Goal: Task Accomplishment & Management: Complete application form

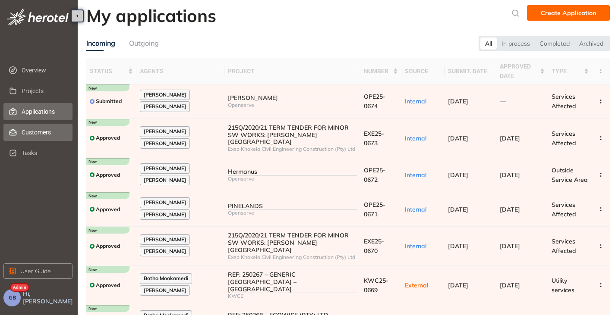
click at [30, 128] on span "Customers" at bounding box center [44, 132] width 44 height 17
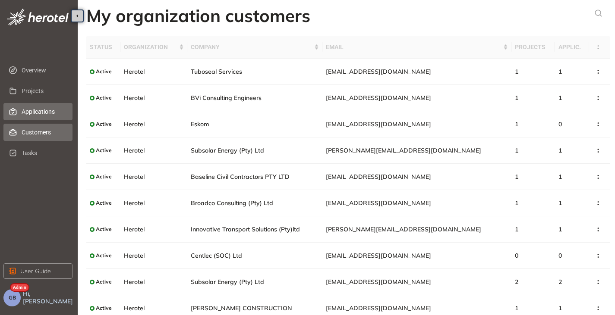
click at [30, 114] on span "Applications" at bounding box center [44, 111] width 44 height 17
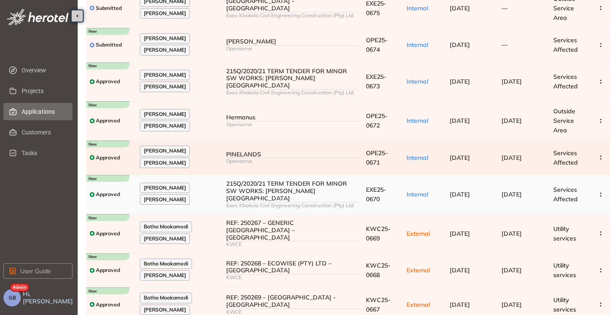
scroll to position [152, 0]
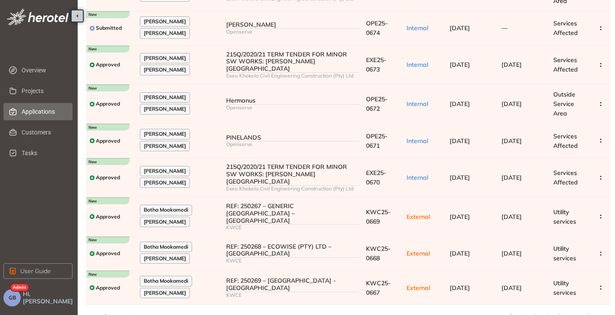
click at [602, 315] on icon at bounding box center [603, 318] width 2 height 4
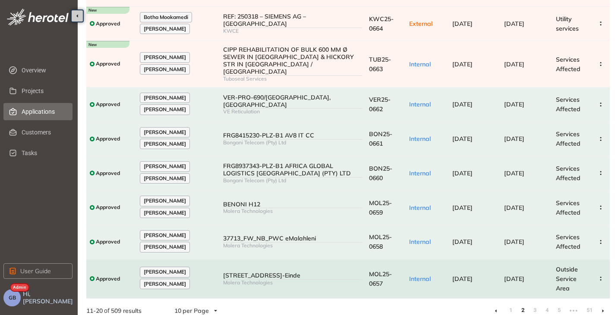
scroll to position [147, 0]
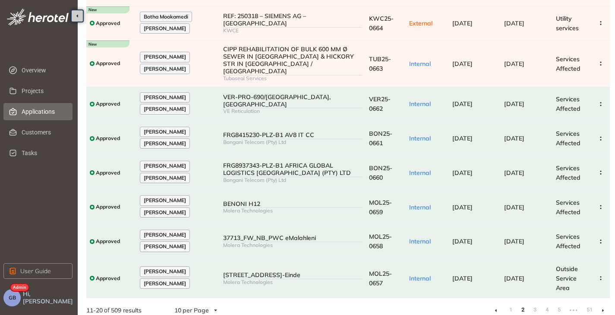
click at [604, 305] on li at bounding box center [603, 311] width 14 height 14
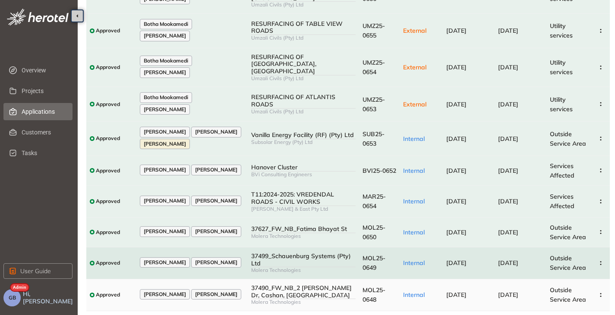
scroll to position [110, 0]
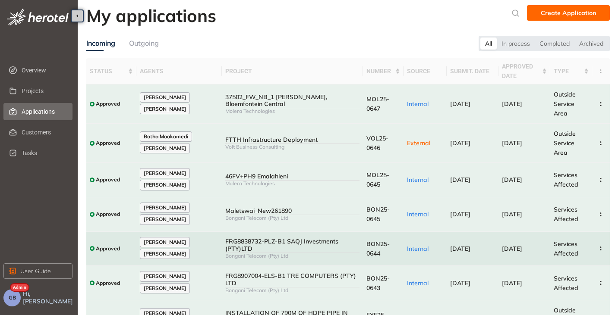
scroll to position [43, 0]
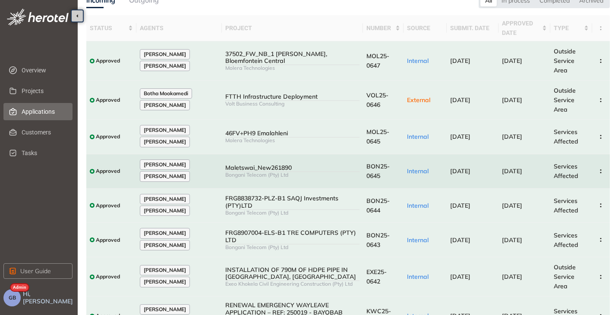
click at [262, 176] on div "Bongani Telecom (Pty) Ltd" at bounding box center [292, 175] width 134 height 6
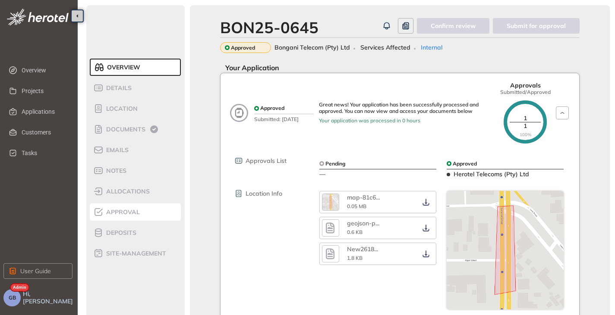
click at [116, 213] on span "Approval" at bounding box center [122, 212] width 36 height 7
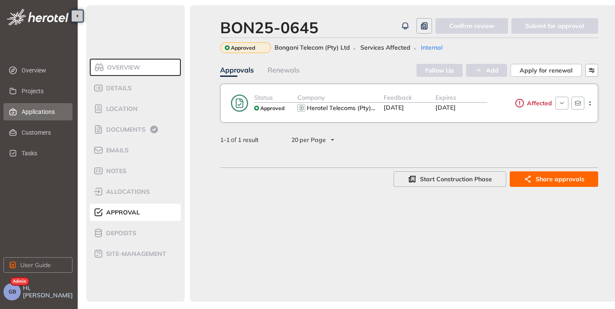
click at [38, 110] on span "Applications" at bounding box center [44, 111] width 44 height 17
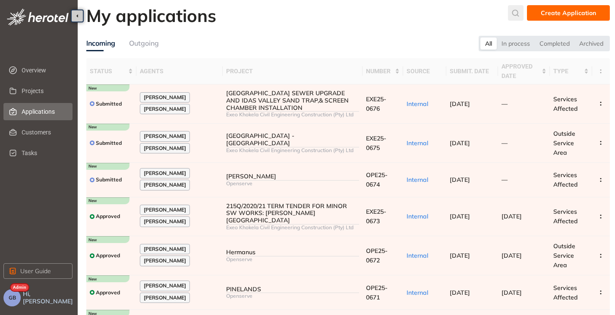
click at [515, 13] on icon "submit" at bounding box center [515, 12] width 9 height 7
click at [446, 16] on input "text" at bounding box center [451, 15] width 65 height 13
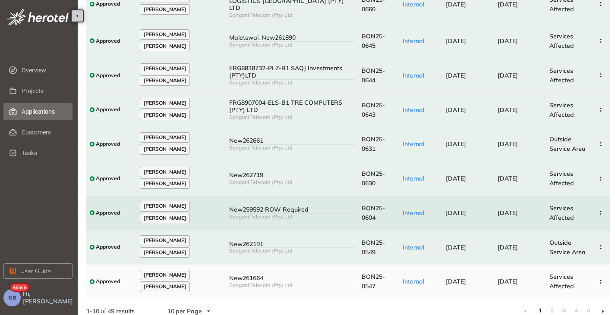
scroll to position [138, 0]
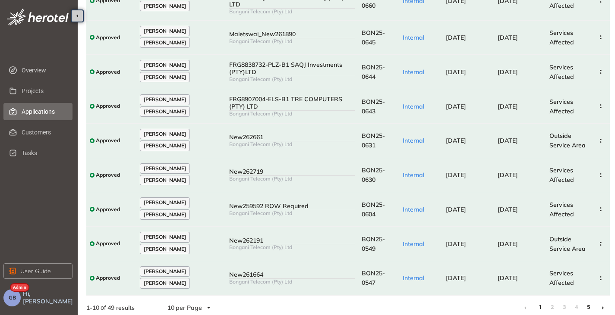
type input "***"
click at [588, 304] on link "5" at bounding box center [588, 307] width 9 height 13
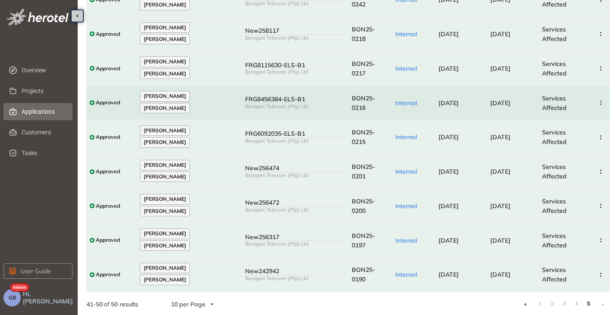
scroll to position [138, 0]
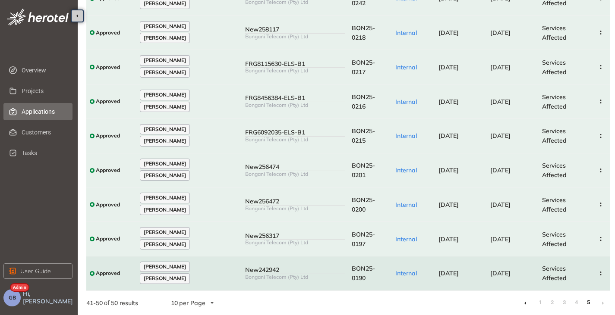
click at [341, 276] on div "Bongani Telecom (Pty) Ltd" at bounding box center [295, 277] width 100 height 6
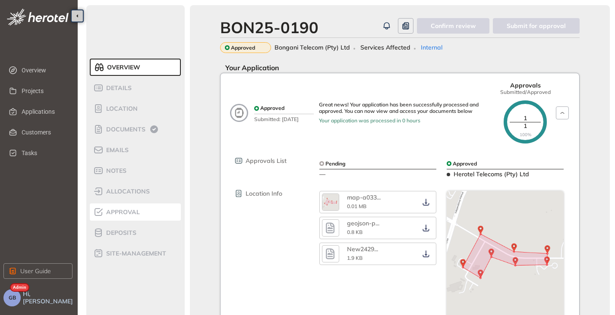
click at [127, 215] on span "Approval" at bounding box center [122, 212] width 36 height 7
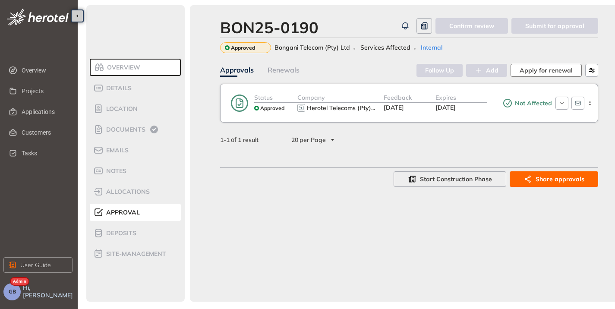
click at [528, 70] on span "Apply for renewal" at bounding box center [545, 70] width 53 height 9
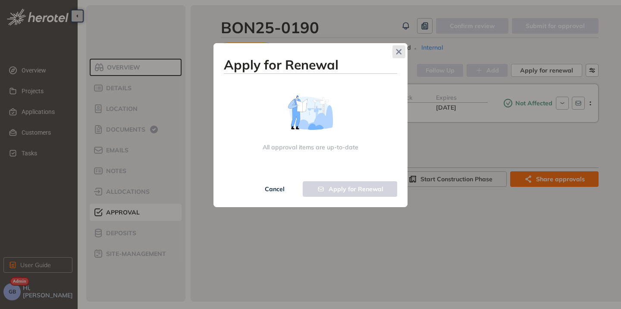
click at [402, 52] on icon "Close" at bounding box center [399, 52] width 6 height 6
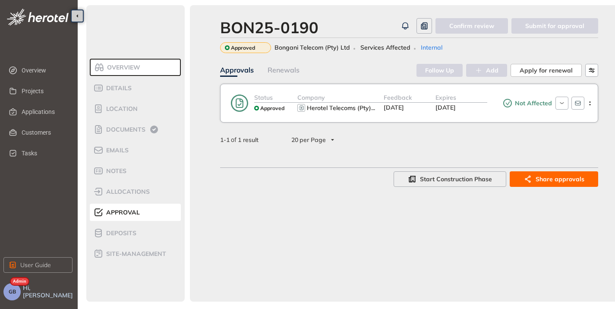
scroll to position [6, 0]
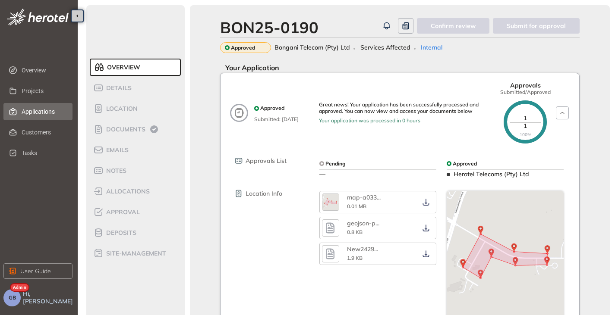
click at [47, 112] on span "Applications" at bounding box center [44, 111] width 44 height 17
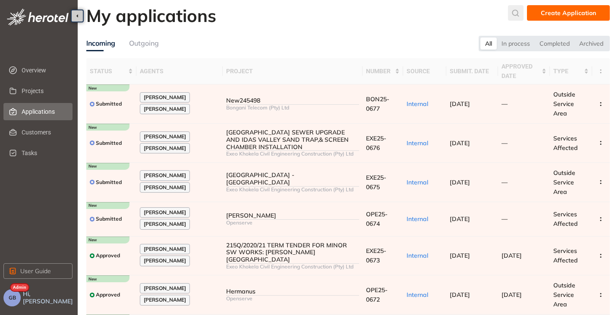
click at [517, 10] on icon "submit" at bounding box center [515, 12] width 9 height 7
click at [453, 18] on input "text" at bounding box center [451, 15] width 65 height 13
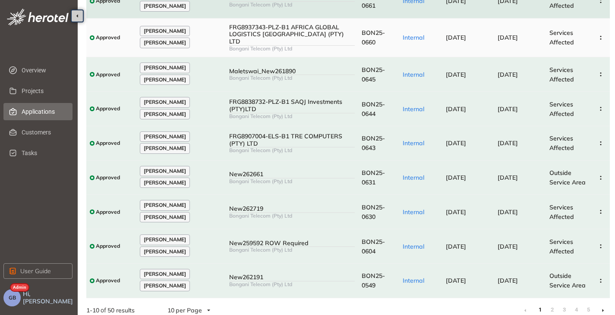
scroll to position [138, 0]
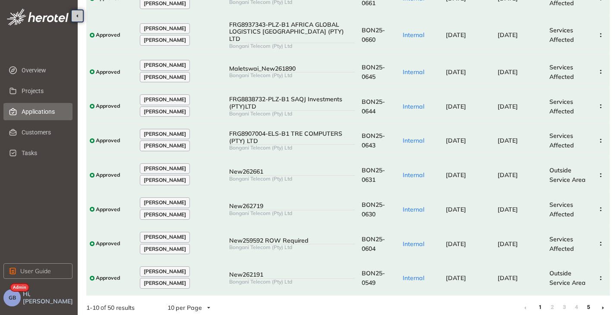
type input "***"
click at [585, 302] on link "5" at bounding box center [588, 307] width 9 height 13
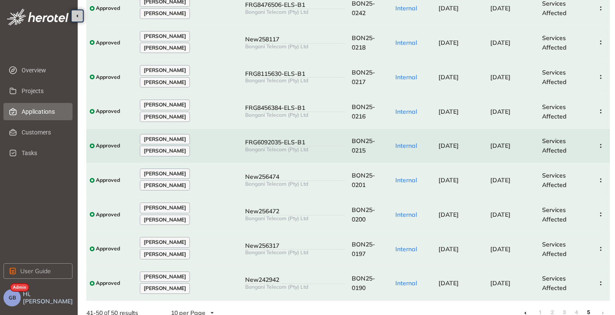
scroll to position [129, 0]
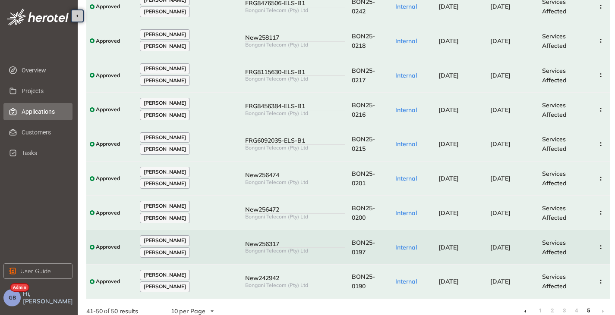
click at [454, 240] on td "[DATE]" at bounding box center [461, 247] width 52 height 35
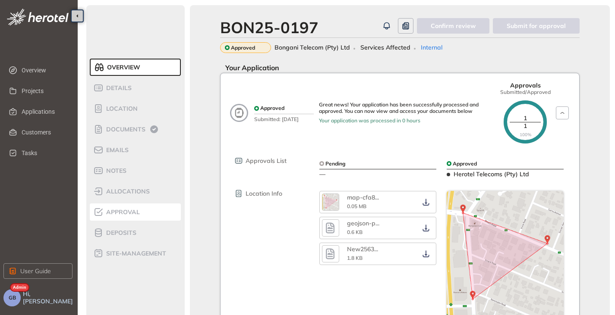
click at [117, 214] on span "Approval" at bounding box center [122, 212] width 36 height 7
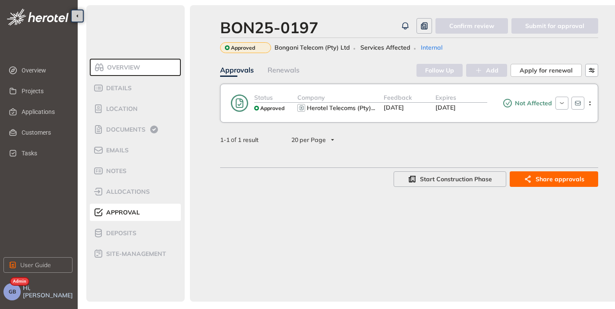
click at [522, 77] on div "Approvals Renewals Follow Up Add Apply for renewal Status Approved Company Hero…" at bounding box center [409, 124] width 378 height 123
click at [523, 74] on span "Apply for renewal" at bounding box center [545, 70] width 53 height 9
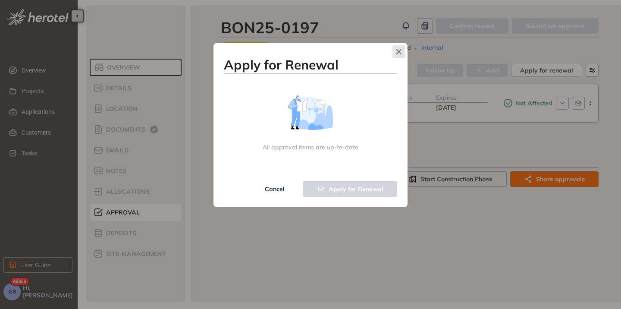
click at [399, 54] on icon "Close" at bounding box center [399, 52] width 6 height 6
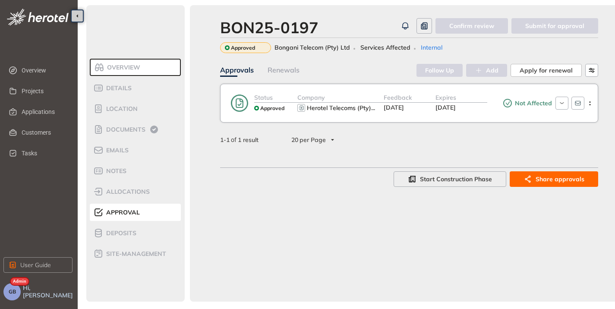
click at [273, 70] on div "Renewals" at bounding box center [283, 70] width 32 height 11
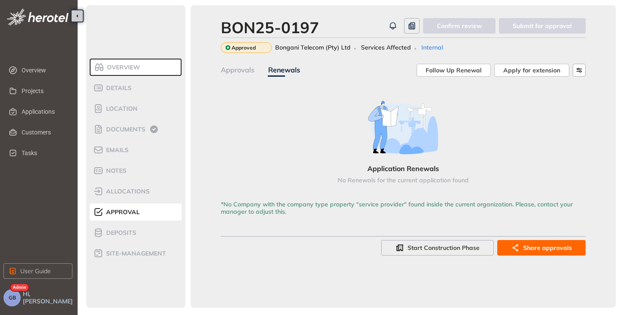
click at [232, 75] on div "Approvals" at bounding box center [238, 70] width 34 height 11
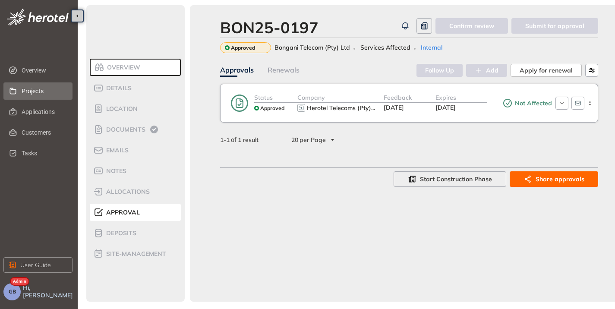
click at [38, 84] on span "Projects" at bounding box center [44, 90] width 44 height 17
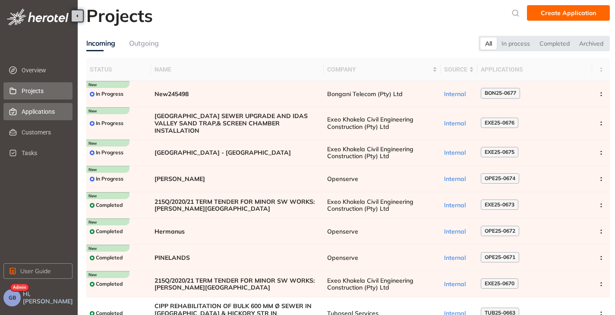
click at [30, 112] on span "Applications" at bounding box center [44, 111] width 44 height 17
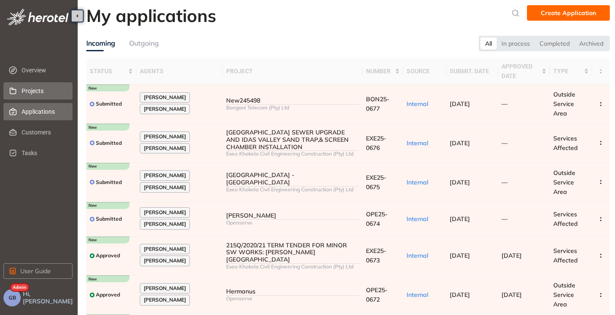
click at [41, 92] on span "Projects" at bounding box center [44, 90] width 44 height 17
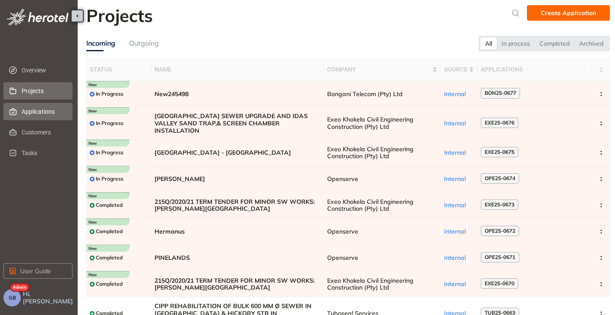
click at [39, 114] on span "Applications" at bounding box center [44, 111] width 44 height 17
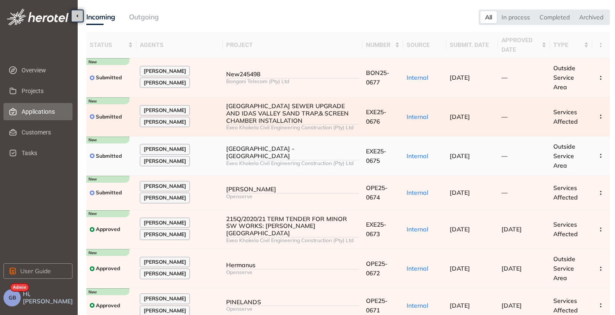
scroll to position [43, 0]
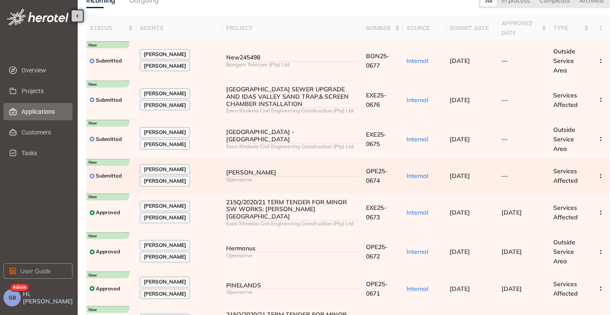
click at [433, 171] on td "Internal" at bounding box center [424, 176] width 43 height 35
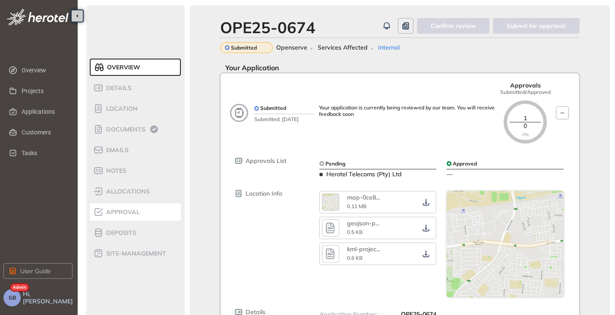
click at [129, 214] on span "Approval" at bounding box center [122, 212] width 36 height 7
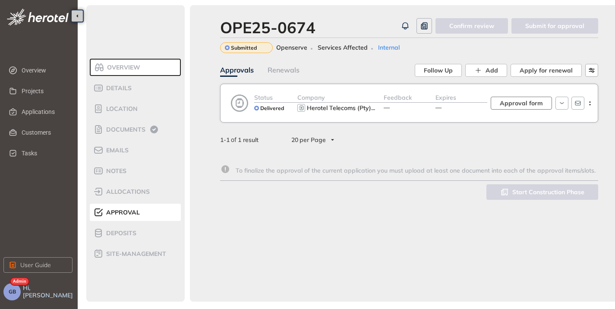
click at [518, 103] on span "Approval form" at bounding box center [521, 102] width 43 height 9
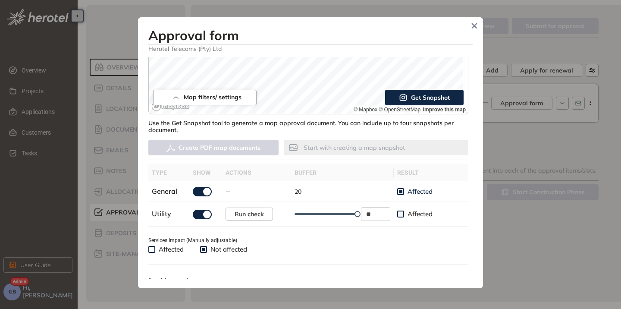
scroll to position [302, 0]
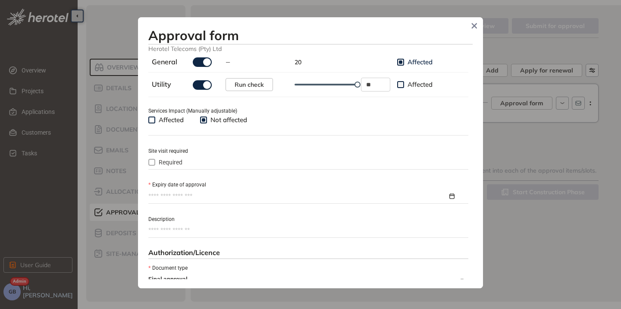
click at [183, 195] on input "Expiry date of approval" at bounding box center [297, 196] width 299 height 9
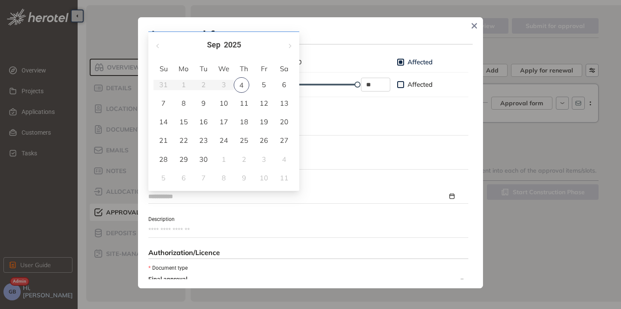
type input "**********"
click at [291, 46] on button "button" at bounding box center [289, 43] width 9 height 18
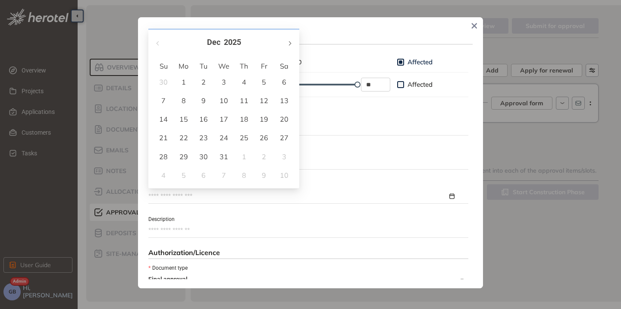
click at [291, 46] on button "button" at bounding box center [289, 43] width 9 height 18
type input "**********"
click at [221, 82] on div "4" at bounding box center [224, 82] width 10 height 10
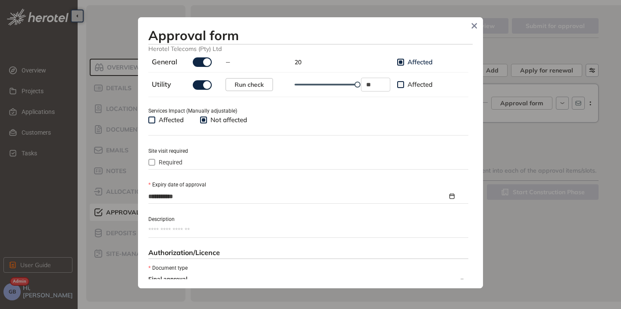
scroll to position [388, 0]
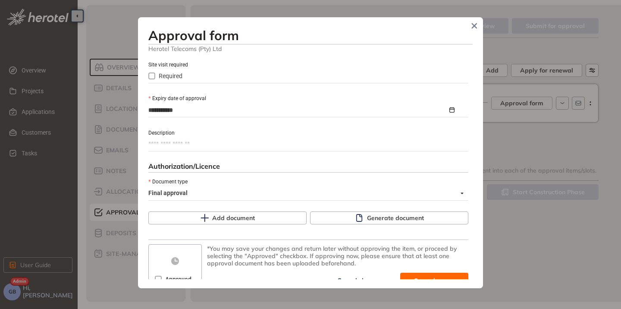
click at [396, 225] on div "Generate document" at bounding box center [389, 217] width 162 height 13
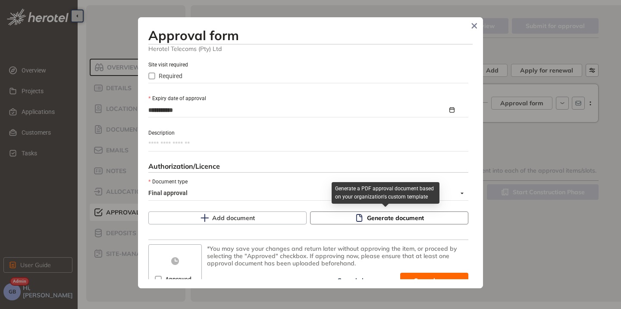
click at [396, 220] on span "Generate document" at bounding box center [395, 217] width 57 height 9
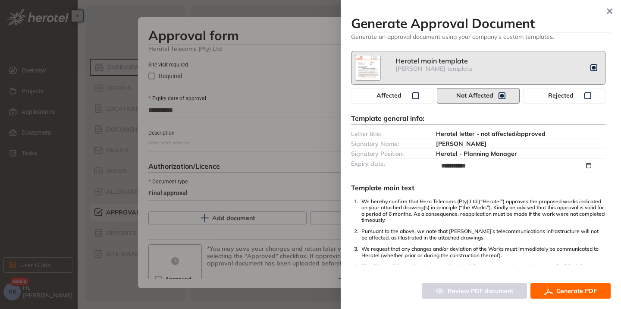
click at [569, 291] on span "Generate PDF" at bounding box center [577, 290] width 41 height 9
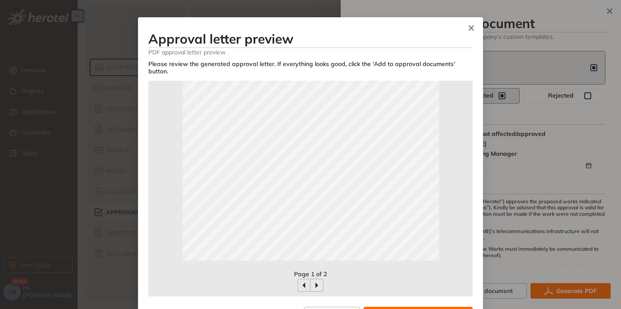
scroll to position [192, 0]
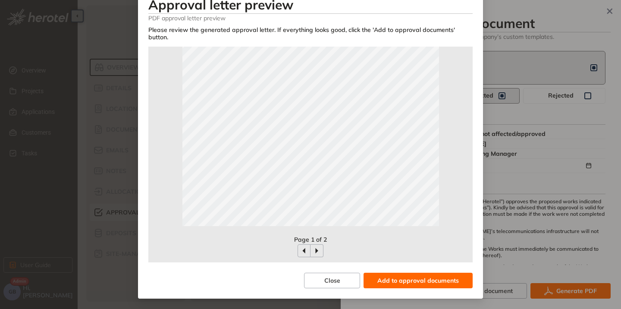
click at [404, 283] on span "Add to approval documents" at bounding box center [418, 280] width 82 height 9
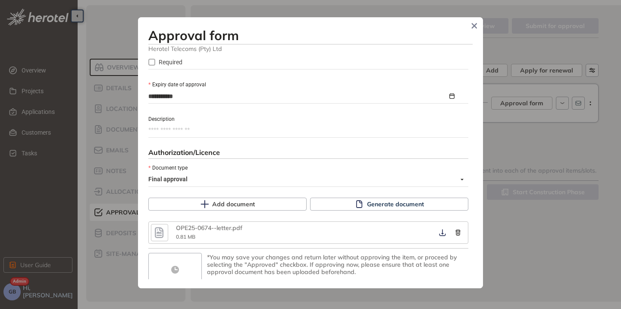
scroll to position [420, 0]
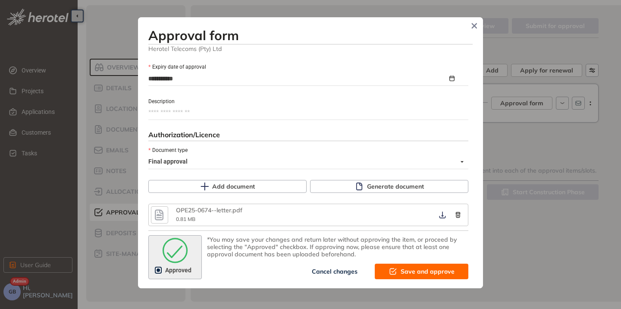
click at [409, 272] on span "Save and approve" at bounding box center [428, 271] width 54 height 9
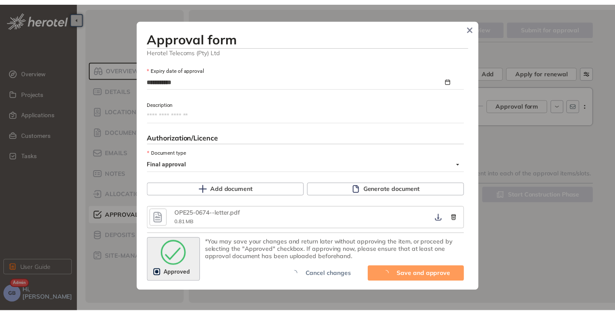
scroll to position [529, 0]
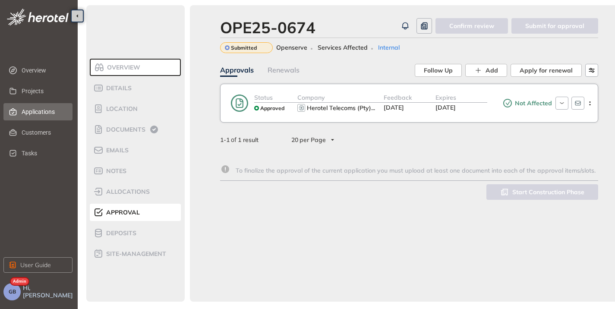
click at [37, 107] on span "Applications" at bounding box center [44, 111] width 44 height 17
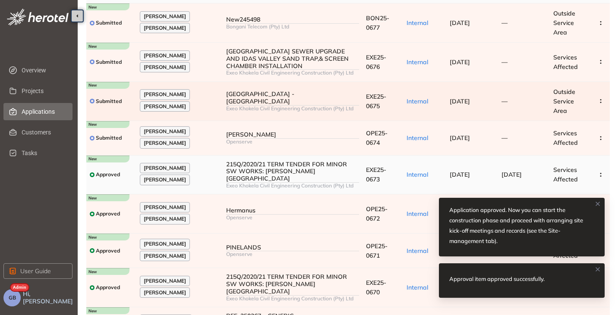
scroll to position [86, 0]
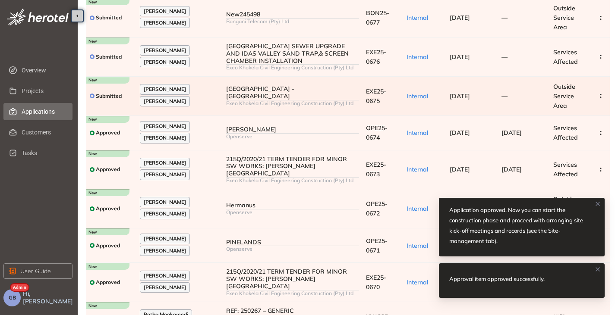
click at [346, 104] on td "[GEOGRAPHIC_DATA] - WELLINGTON Exeo Khokela Civil Engineering Construction (Pty…" at bounding box center [293, 96] width 140 height 39
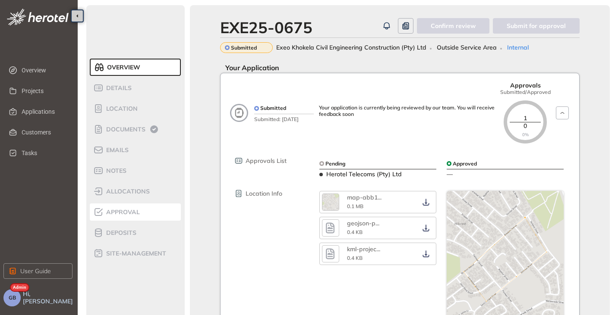
click at [128, 209] on span "Approval" at bounding box center [122, 212] width 36 height 7
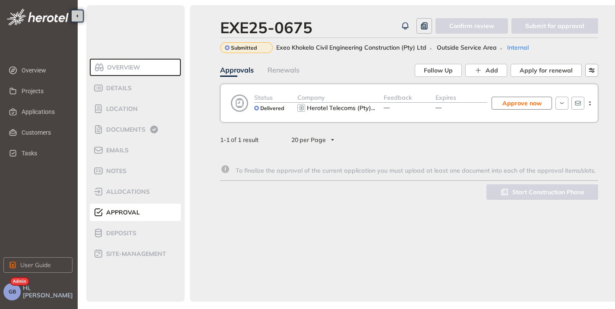
click at [516, 104] on span "Approve now" at bounding box center [521, 102] width 39 height 9
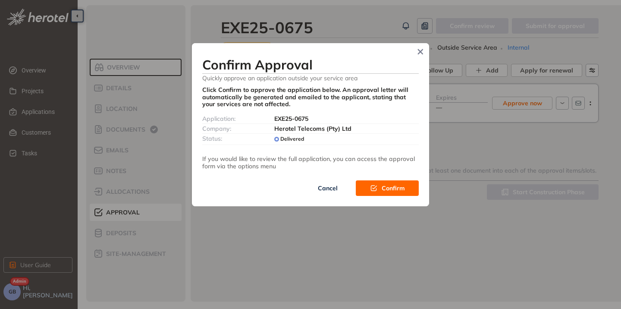
click at [401, 185] on span "Confirm" at bounding box center [393, 187] width 23 height 9
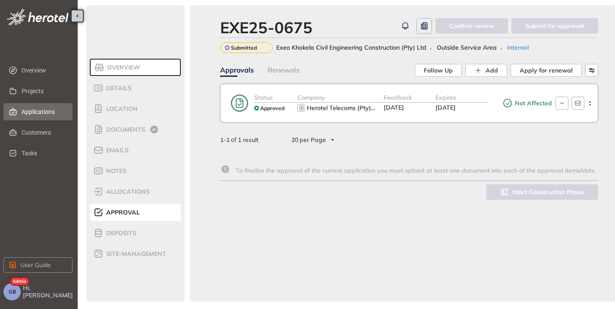
click at [40, 113] on span "Applications" at bounding box center [44, 111] width 44 height 17
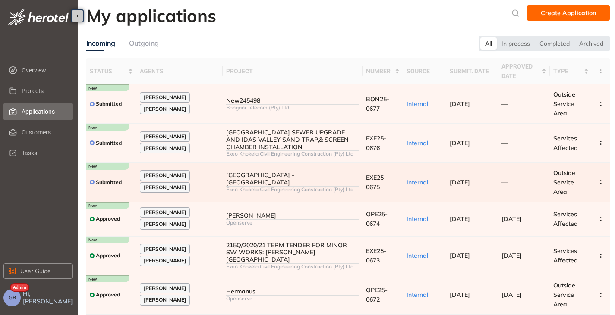
click at [324, 180] on div "[GEOGRAPHIC_DATA] - [GEOGRAPHIC_DATA]" at bounding box center [292, 179] width 133 height 15
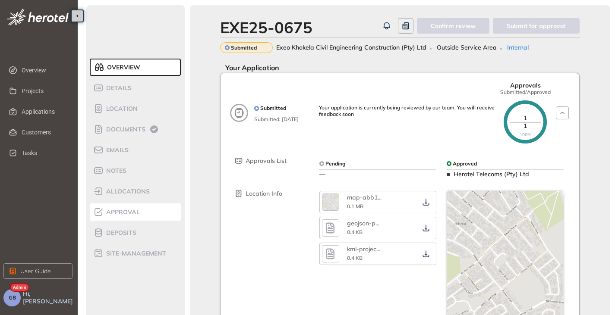
click at [121, 215] on span "Approval" at bounding box center [122, 212] width 36 height 7
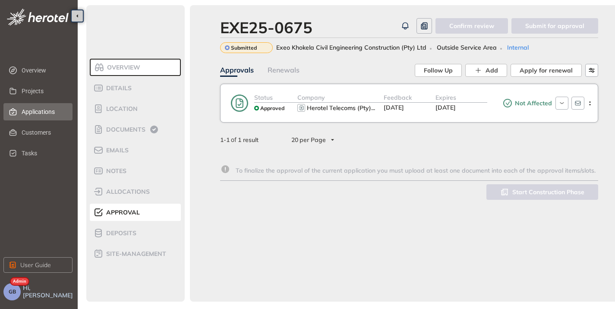
click at [23, 110] on span "Applications" at bounding box center [44, 111] width 44 height 17
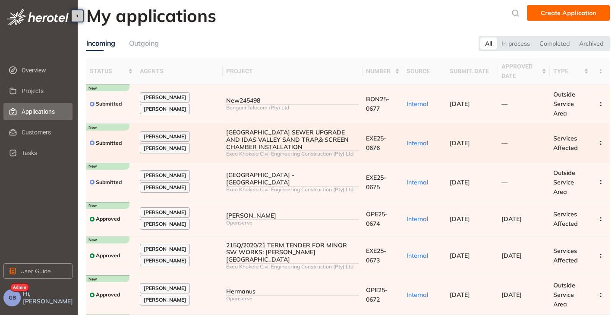
click at [277, 146] on div "[GEOGRAPHIC_DATA] SEWER UPGRADE AND IDAS VALLEY SAND TRAP,& SCREEN CHAMBER INST…" at bounding box center [292, 140] width 133 height 22
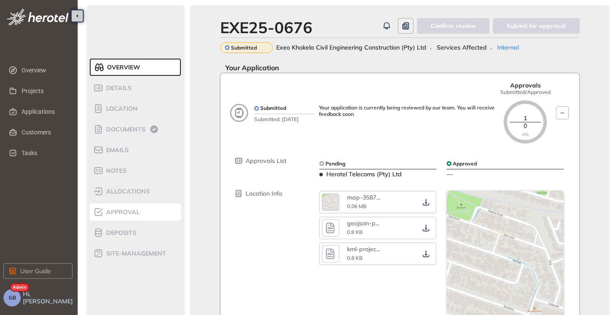
click at [119, 215] on span "Approval" at bounding box center [122, 212] width 36 height 7
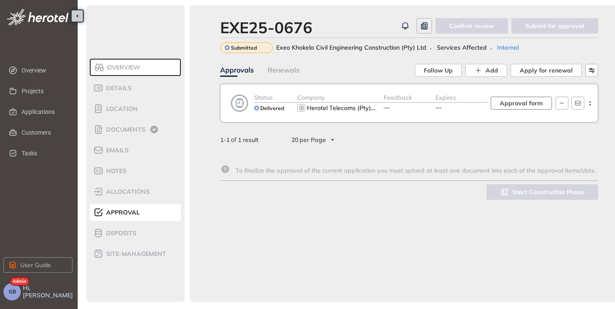
click at [529, 105] on span "Approval form" at bounding box center [521, 102] width 43 height 9
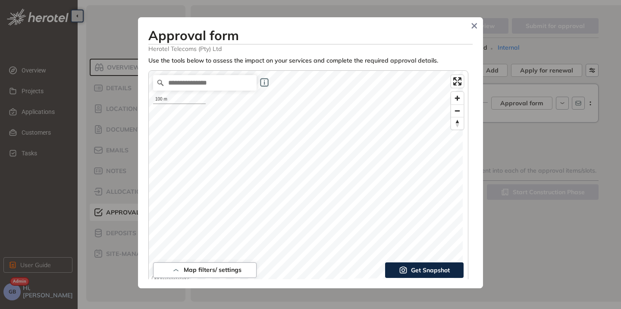
click at [422, 272] on span "Get Snapshot" at bounding box center [430, 269] width 39 height 9
click at [431, 271] on span "Get Snapshot" at bounding box center [430, 269] width 39 height 9
click at [426, 267] on span "Get Snapshot" at bounding box center [430, 269] width 39 height 9
click at [428, 272] on span "Get Snapshot" at bounding box center [430, 269] width 39 height 9
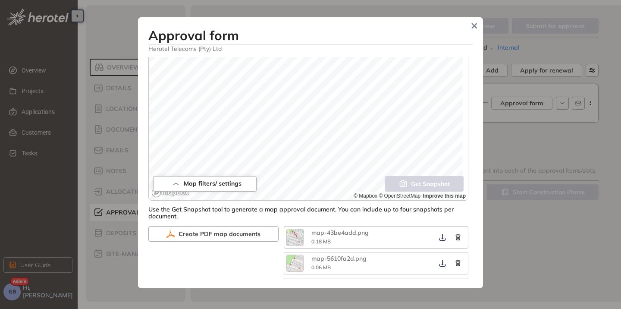
scroll to position [173, 0]
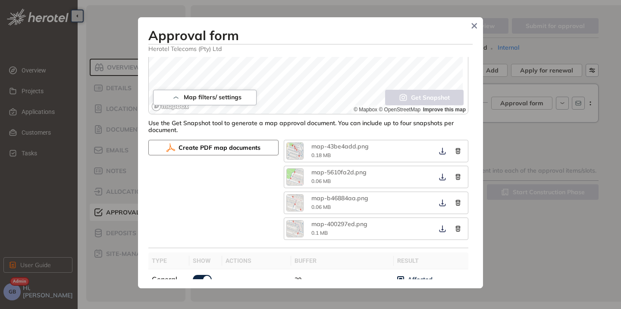
click at [218, 144] on span "Create PDF map documents" at bounding box center [220, 147] width 82 height 9
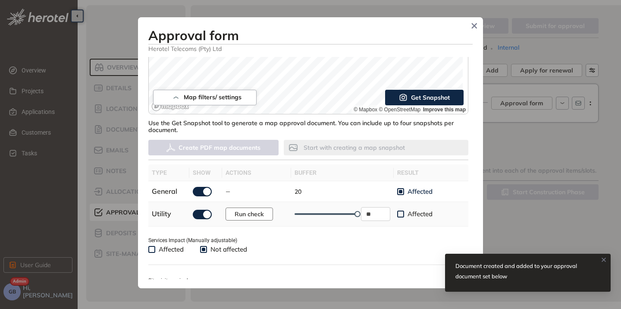
click at [249, 215] on span "Run check" at bounding box center [249, 213] width 29 height 9
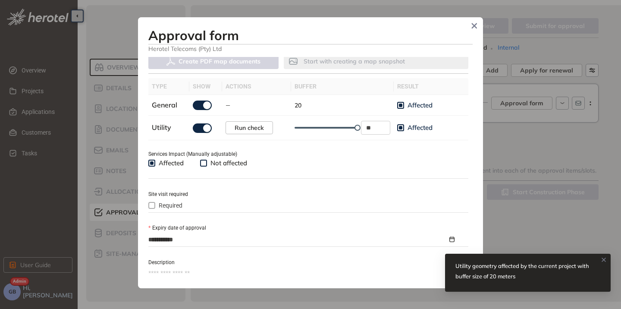
click at [154, 206] on span at bounding box center [151, 205] width 7 height 7
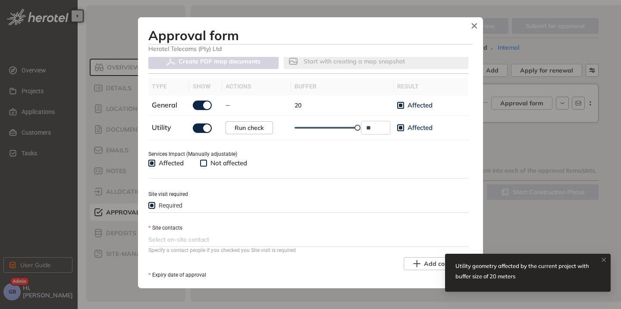
click at [209, 236] on div at bounding box center [307, 239] width 318 height 10
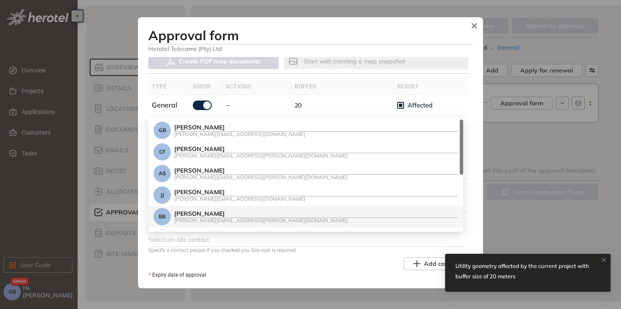
click at [220, 217] on div "[PERSON_NAME][EMAIL_ADDRESS][PERSON_NAME][DOMAIN_NAME]" at bounding box center [316, 220] width 284 height 6
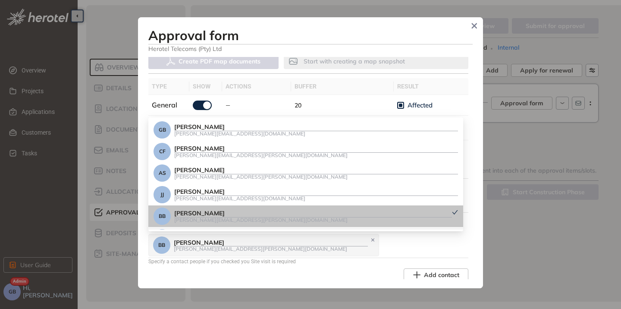
click at [330, 243] on div "BB [PERSON_NAME] [PERSON_NAME][EMAIL_ADDRESS][PERSON_NAME][DOMAIN_NAME]" at bounding box center [307, 245] width 318 height 24
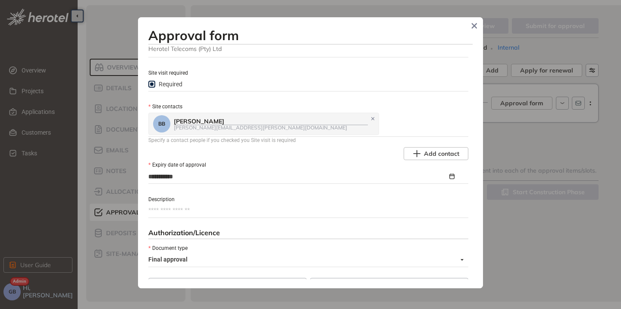
scroll to position [431, 0]
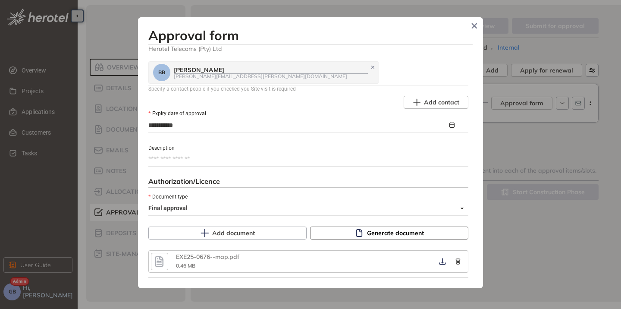
click at [367, 234] on span "Generate document" at bounding box center [395, 232] width 57 height 9
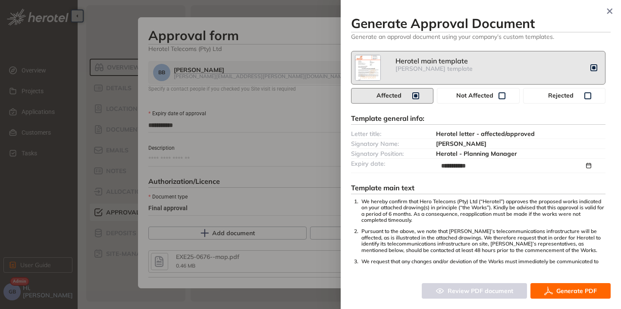
click at [551, 288] on icon "button" at bounding box center [548, 291] width 9 height 10
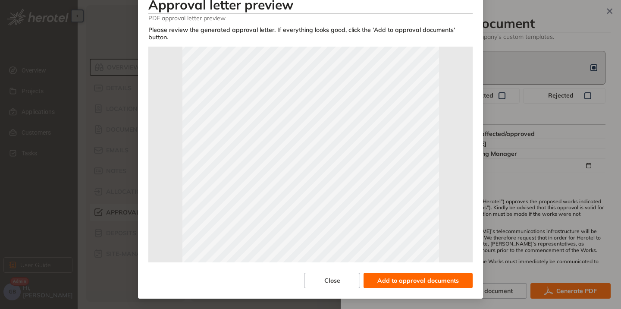
scroll to position [149, 0]
click at [404, 281] on span "Add to approval documents" at bounding box center [418, 280] width 82 height 9
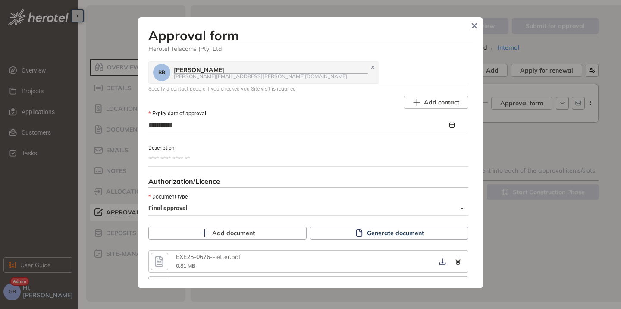
scroll to position [504, 0]
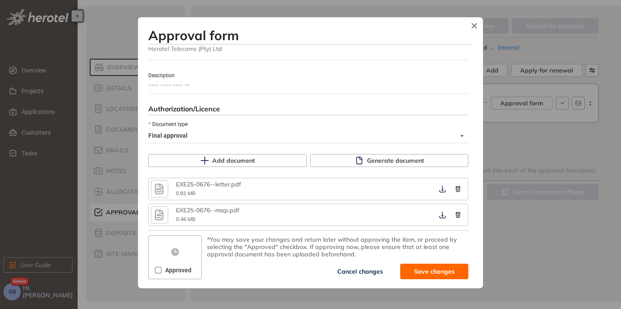
click at [158, 218] on icon "button" at bounding box center [159, 215] width 9 height 11
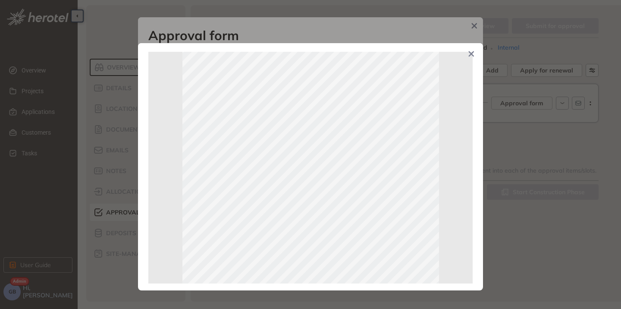
scroll to position [0, 0]
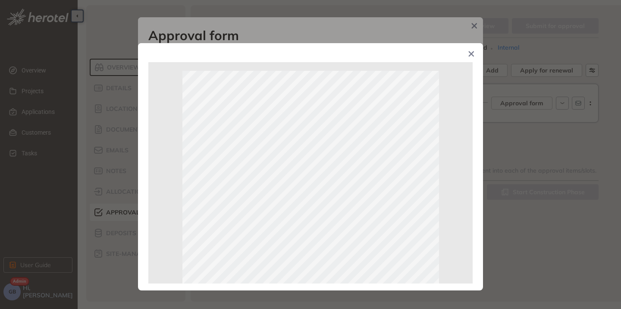
click at [471, 53] on icon "Close" at bounding box center [472, 54] width 6 height 6
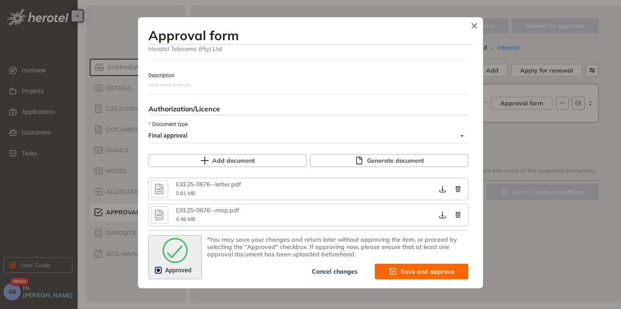
click at [404, 271] on span "Save and approve" at bounding box center [428, 271] width 54 height 9
type textarea "**********"
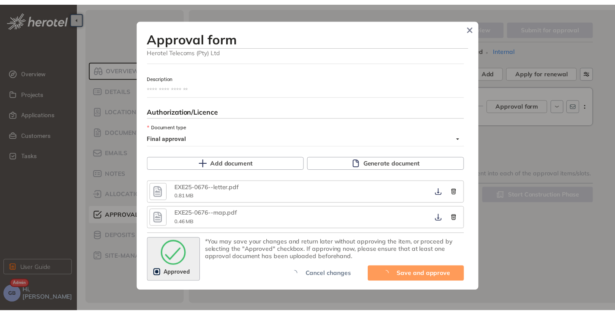
scroll to position [555, 0]
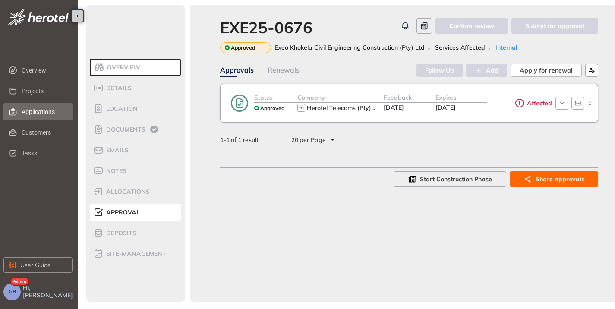
click at [49, 107] on span "Applications" at bounding box center [44, 111] width 44 height 17
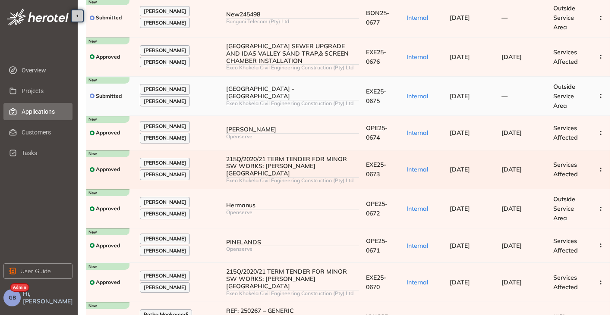
scroll to position [43, 0]
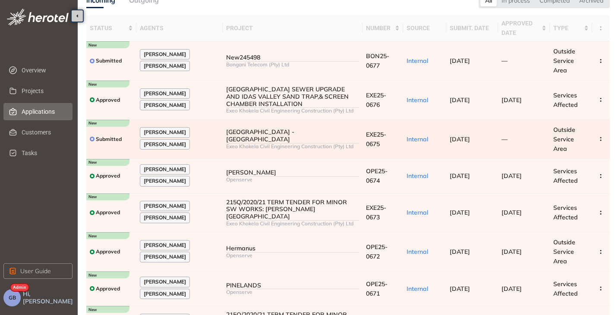
click at [319, 132] on div "[GEOGRAPHIC_DATA] - [GEOGRAPHIC_DATA]" at bounding box center [292, 136] width 133 height 15
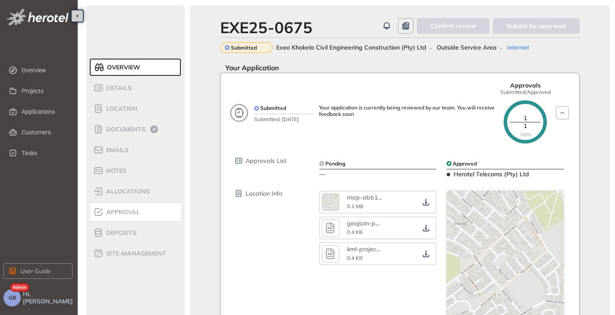
click at [124, 214] on span "Approval" at bounding box center [122, 212] width 36 height 7
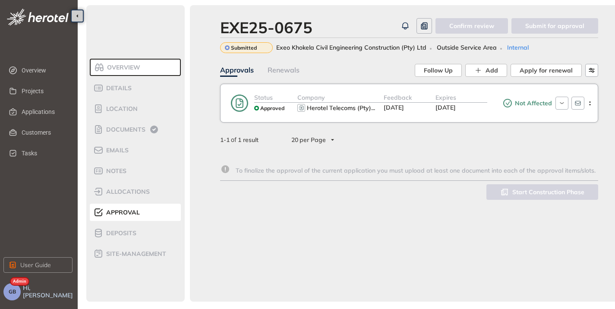
scroll to position [6, 0]
drag, startPoint x: 468, startPoint y: 176, endPoint x: 417, endPoint y: 178, distance: 51.4
click at [417, 178] on div "Status Approved Company Herotel Telecoms (Pty) ... Feedback [DATE] Expires [DAT…" at bounding box center [409, 142] width 378 height 116
click at [19, 110] on li "Applications" at bounding box center [37, 111] width 69 height 17
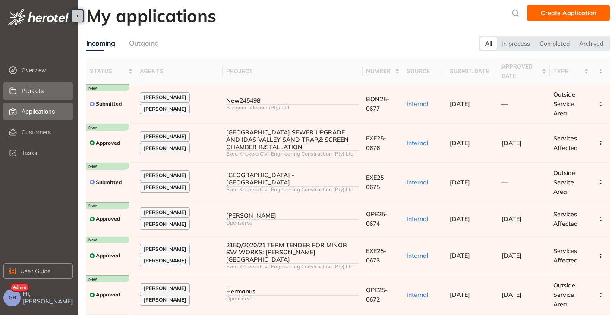
click at [38, 89] on span "Projects" at bounding box center [44, 90] width 44 height 17
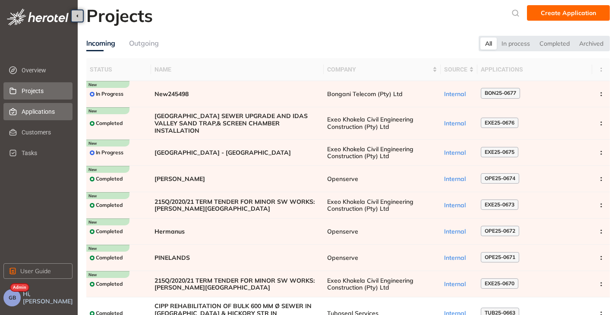
click at [35, 110] on span "Applications" at bounding box center [44, 111] width 44 height 17
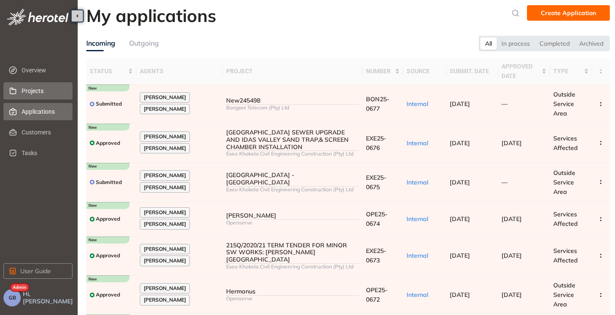
click at [31, 91] on span "Projects" at bounding box center [44, 90] width 44 height 17
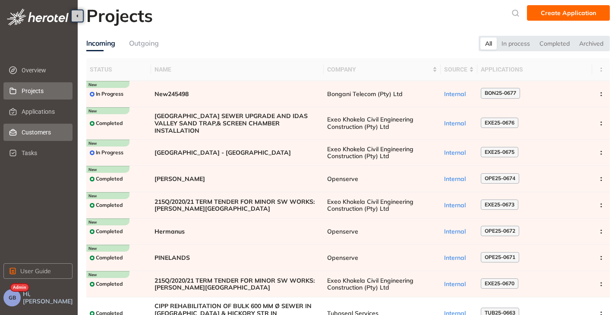
click at [49, 129] on span "Customers" at bounding box center [44, 132] width 44 height 17
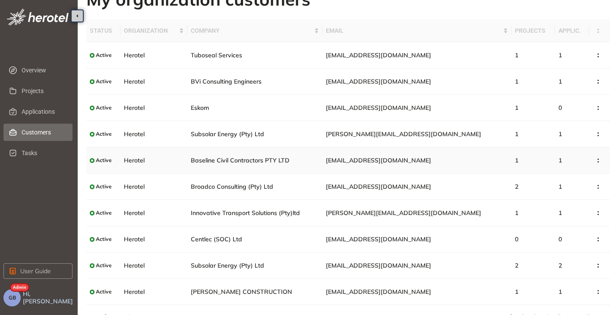
scroll to position [31, 0]
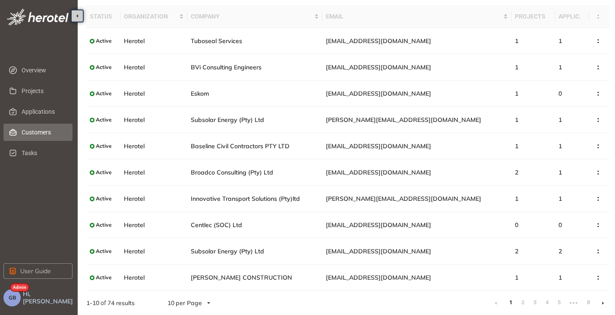
click at [603, 304] on icon at bounding box center [603, 304] width 2 height 4
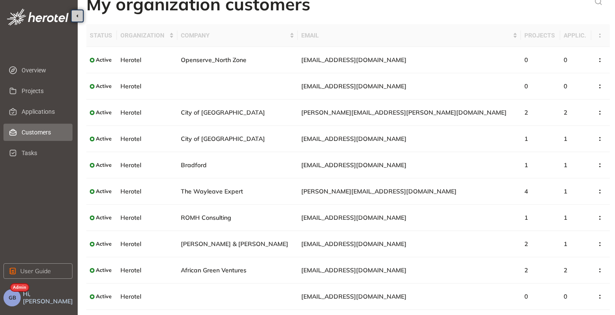
scroll to position [31, 0]
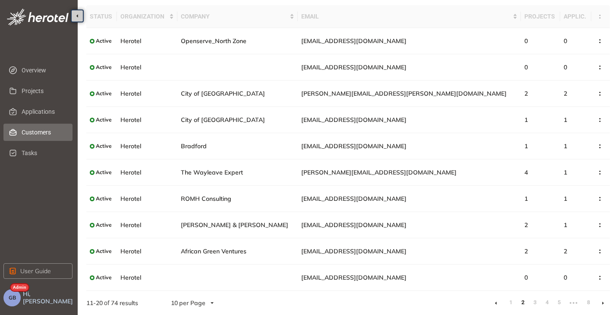
click at [603, 300] on link at bounding box center [603, 303] width 2 height 7
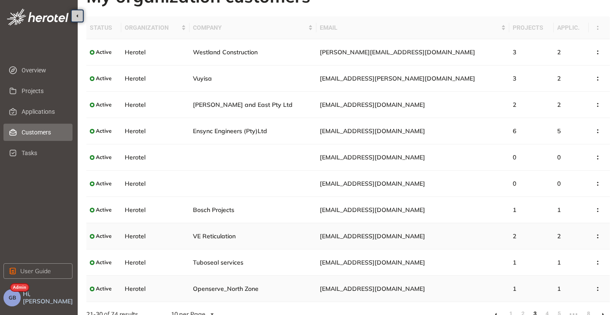
scroll to position [31, 0]
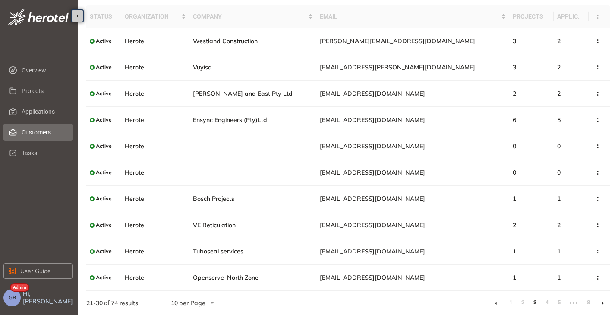
click at [602, 302] on icon at bounding box center [603, 303] width 2 height 3
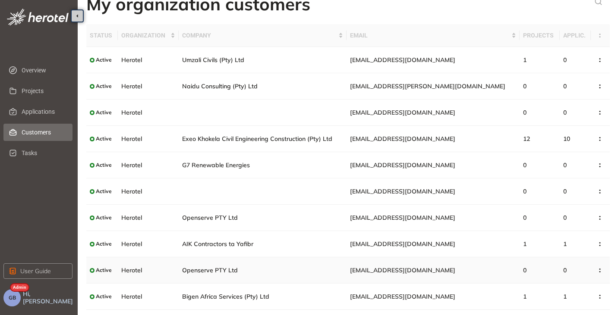
scroll to position [31, 0]
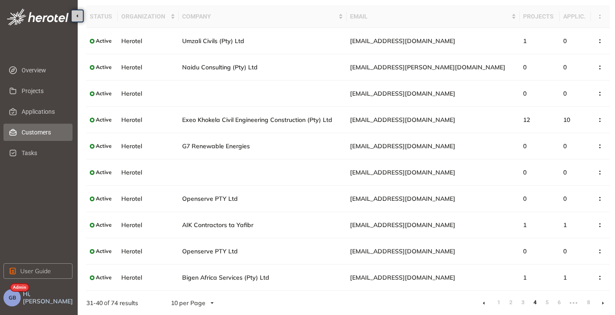
click at [603, 303] on icon at bounding box center [603, 304] width 2 height 4
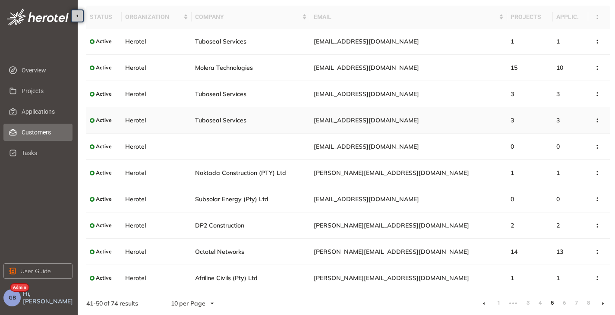
scroll to position [31, 0]
click at [37, 68] on span "Overview" at bounding box center [44, 70] width 44 height 17
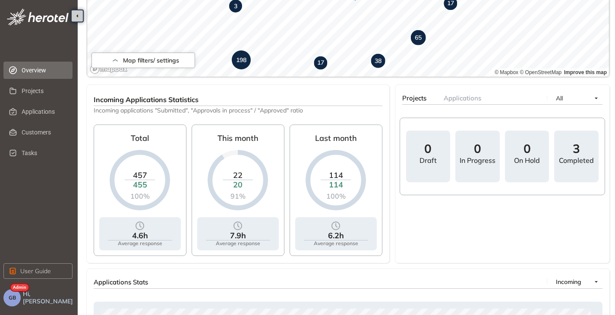
scroll to position [312, 0]
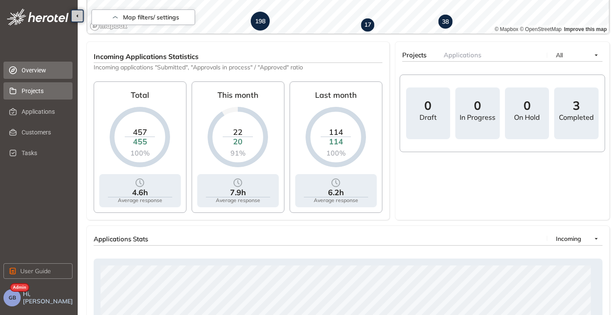
click at [31, 91] on span "Projects" at bounding box center [44, 90] width 44 height 17
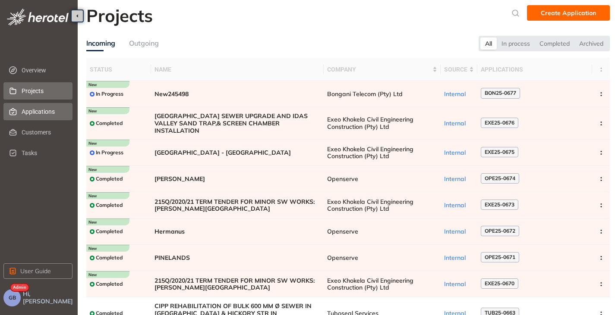
click at [38, 108] on span "Applications" at bounding box center [44, 111] width 44 height 17
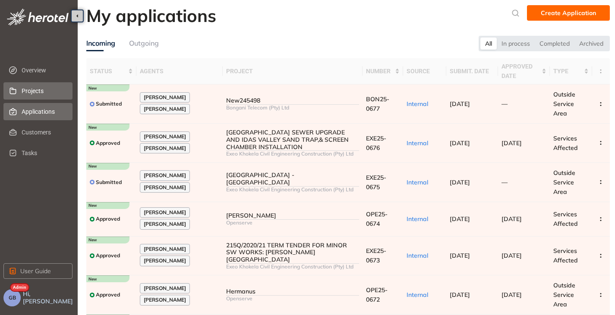
click at [39, 89] on span "Projects" at bounding box center [44, 90] width 44 height 17
